Goal: Use online tool/utility

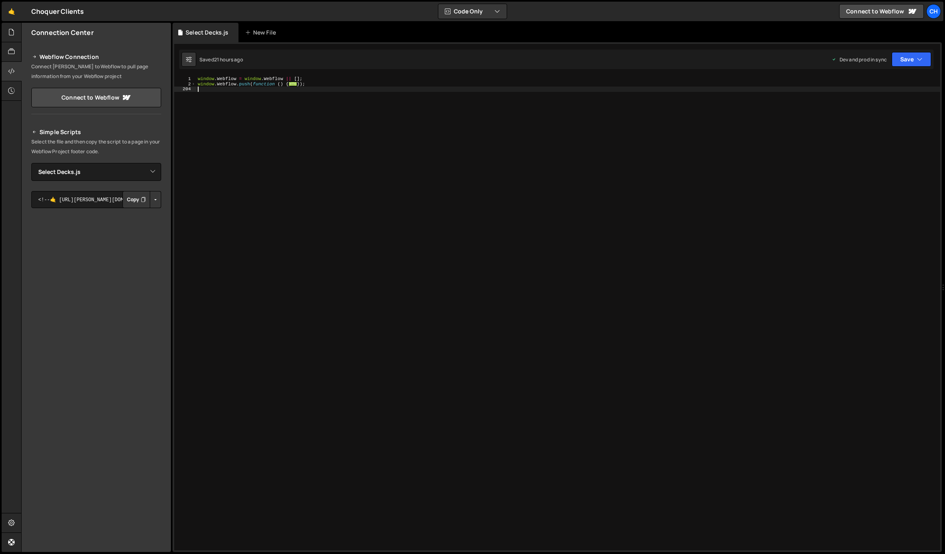
select select "45108"
click at [193, 82] on span at bounding box center [193, 84] width 4 height 5
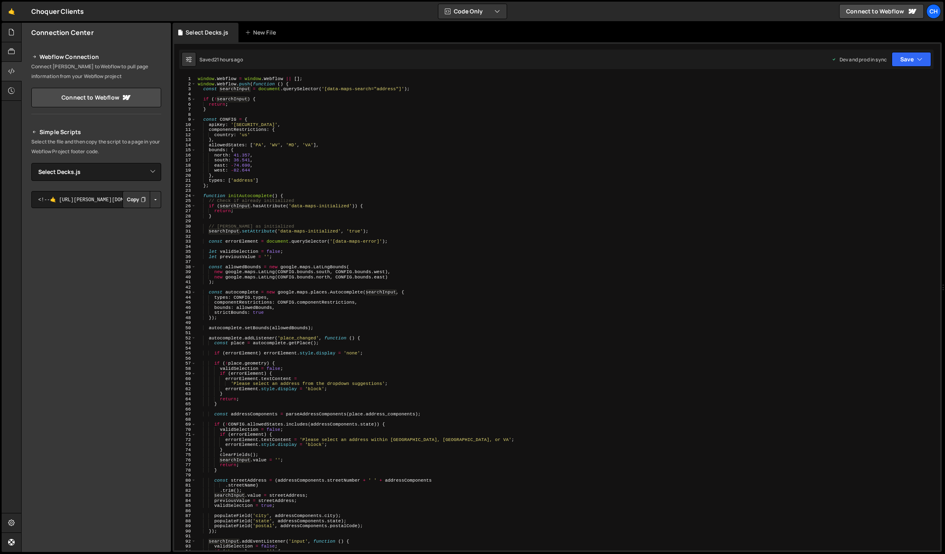
click at [295, 153] on div "window . Webflow = window . Webflow || [ ] ; window . Webflow . push ( function…" at bounding box center [566, 318] width 740 height 484
type textarea "north: 41.357,"
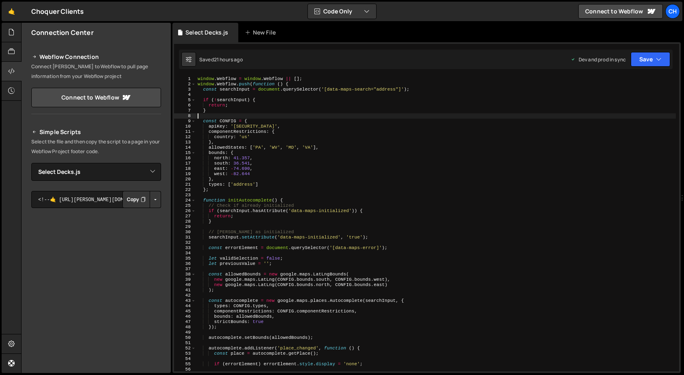
click at [263, 117] on div "window . Webflow = window . Webflow || [ ] ; window . Webflow . push ( function…" at bounding box center [436, 229] width 480 height 306
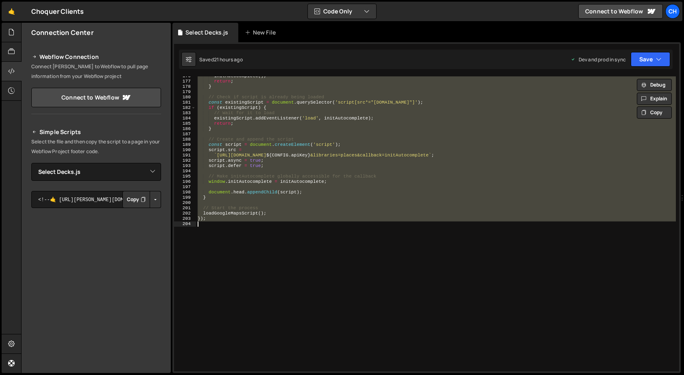
scroll to position [929, 0]
click at [342, 211] on div "initAutocomplete ( ) ; return ; } // Check if script is already being loaded co…" at bounding box center [436, 223] width 480 height 295
paste textarea
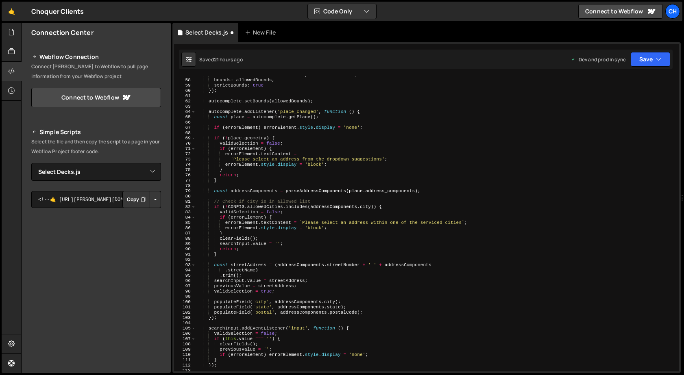
scroll to position [300, 0]
drag, startPoint x: 328, startPoint y: 224, endPoint x: 462, endPoint y: 221, distance: 134.3
click at [462, 221] on div "componentRestrictions : CONFIG . componentRestrictions , bounds : allowedBounds…" at bounding box center [436, 225] width 480 height 306
click at [521, 170] on div "componentRestrictions : CONFIG . componentRestrictions , bounds : allowedBounds…" at bounding box center [436, 225] width 480 height 306
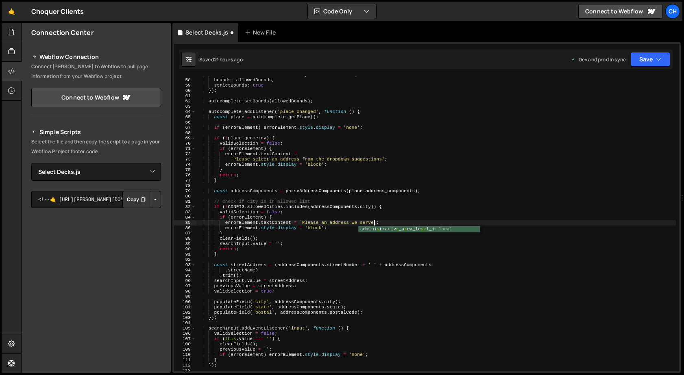
type textarea "}"
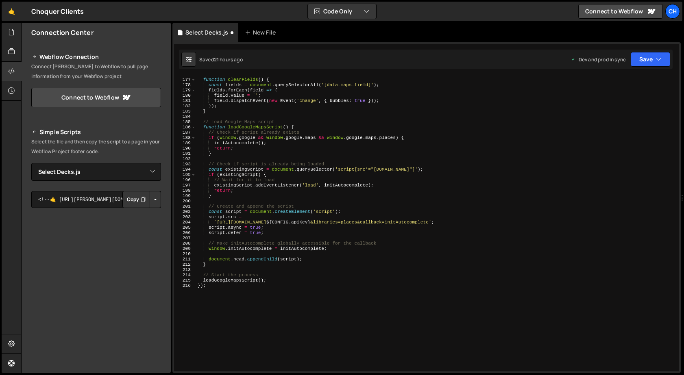
scroll to position [991, 0]
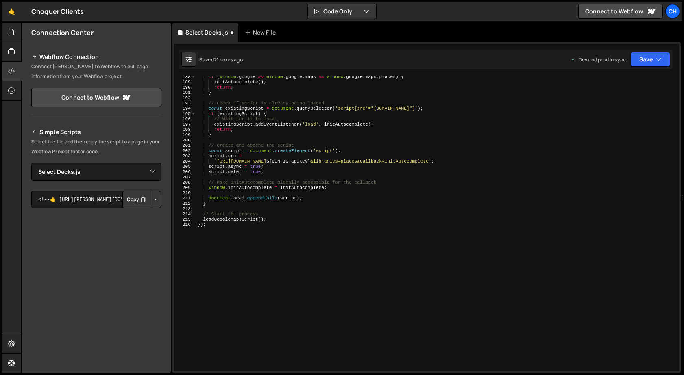
click at [403, 194] on div "if ( window . google && window . google . maps && window . google . maps . plac…" at bounding box center [436, 227] width 480 height 306
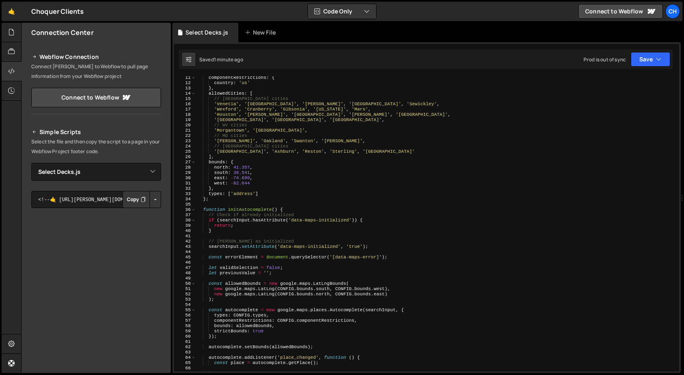
scroll to position [0, 0]
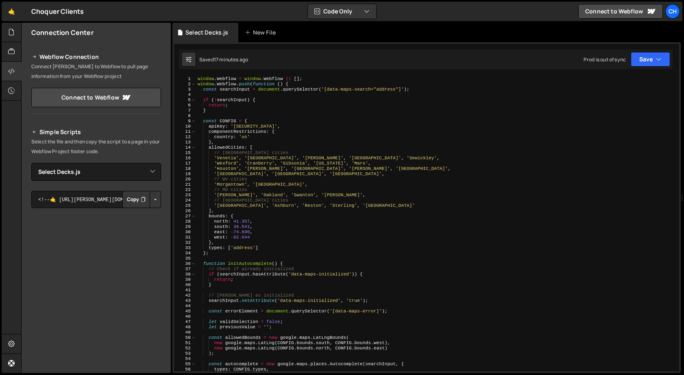
click at [295, 234] on div "window . Webflow = window . Webflow || [ ] ; window . Webflow . push ( function…" at bounding box center [436, 229] width 480 height 306
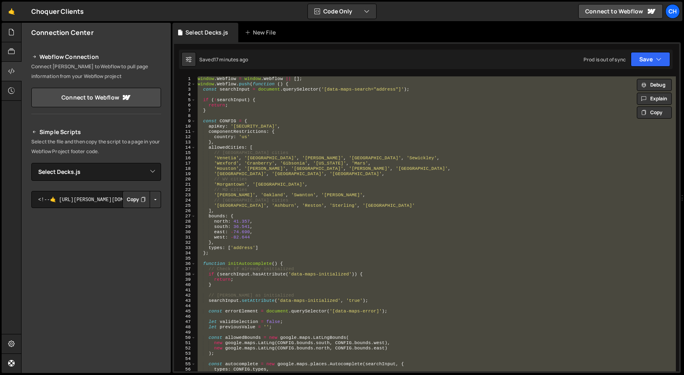
paste textarea
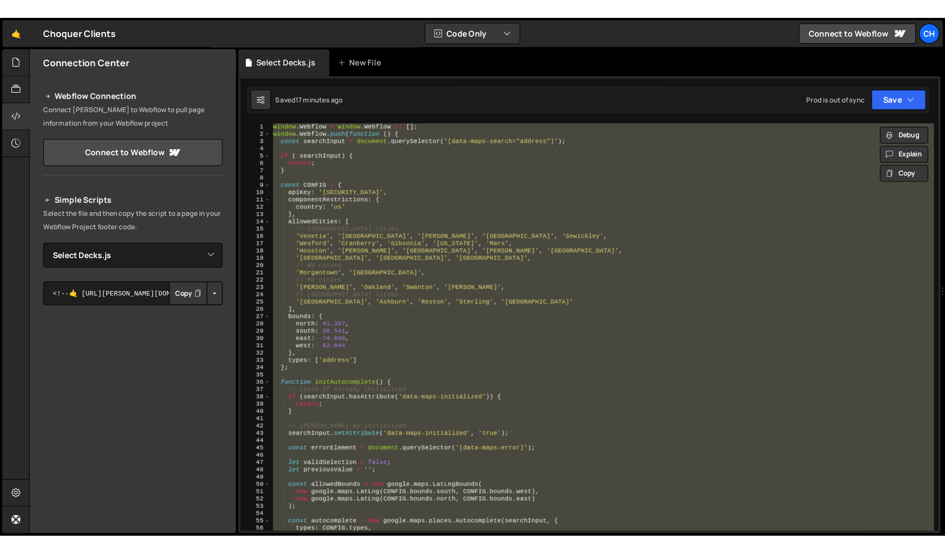
scroll to position [916, 0]
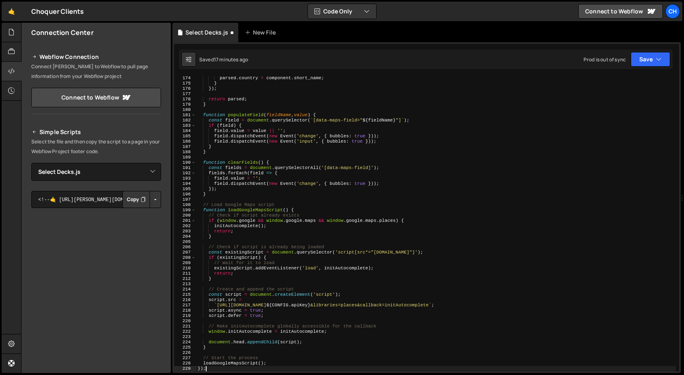
type textarea "loadGoogleMapsScript();"
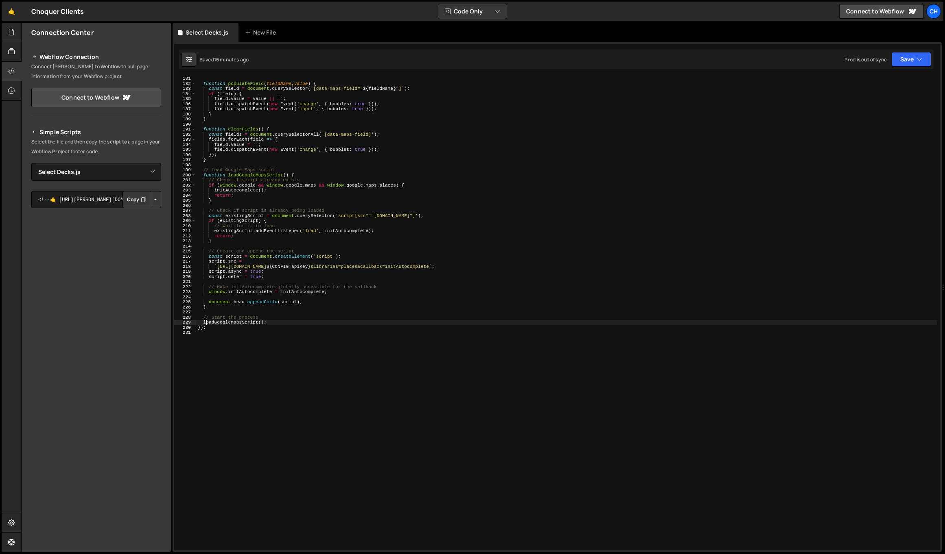
click at [309, 344] on div "function populateField ( fieldName , value ) { const field = document . querySe…" at bounding box center [566, 318] width 740 height 484
